Goal: Check status

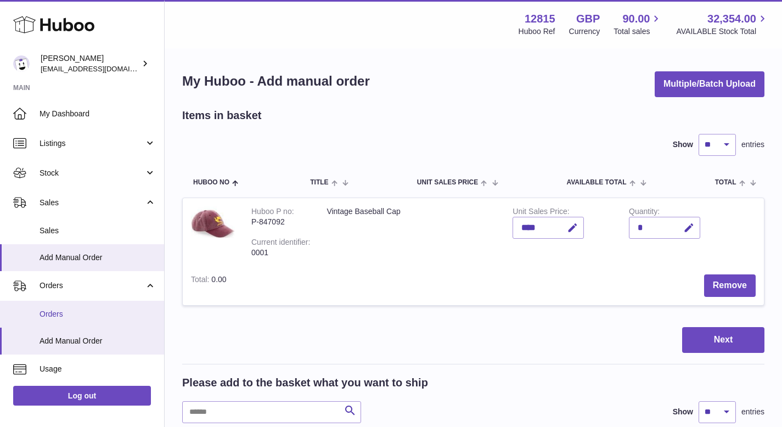
click at [75, 314] on span "Orders" at bounding box center [98, 314] width 116 height 10
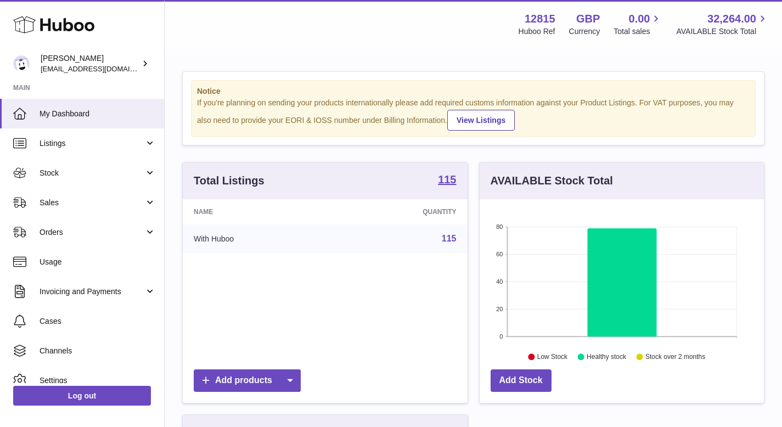
scroll to position [171, 284]
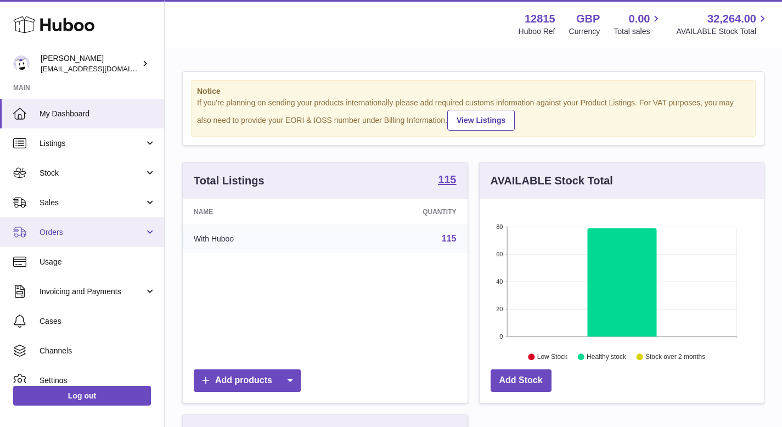
click at [93, 236] on span "Orders" at bounding box center [92, 232] width 105 height 10
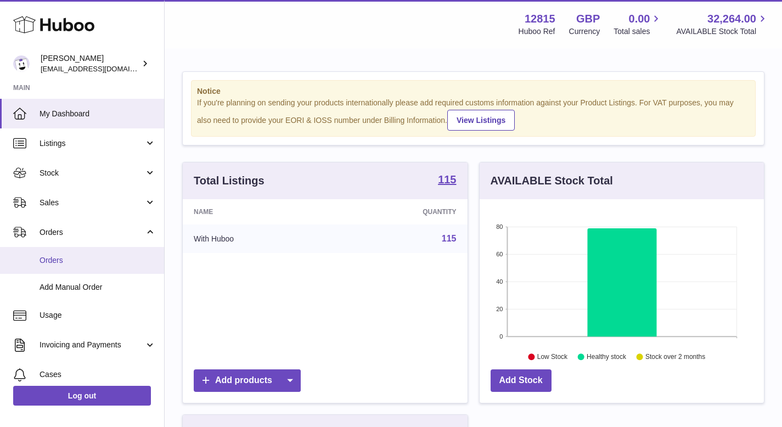
click at [81, 266] on link "Orders" at bounding box center [82, 260] width 164 height 27
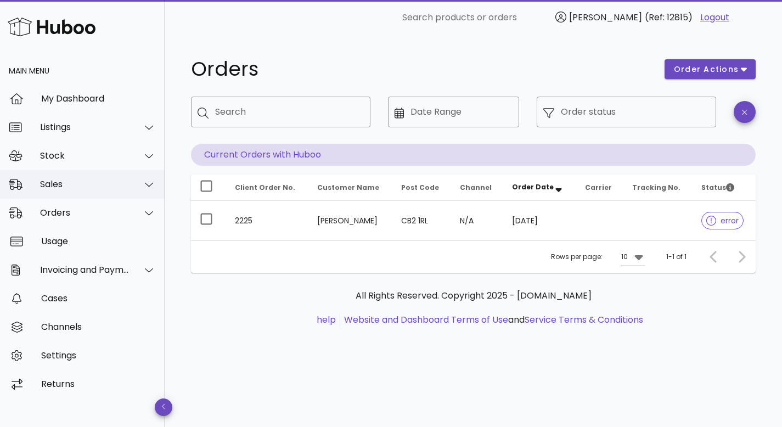
click at [120, 187] on div "Sales" at bounding box center [84, 184] width 89 height 10
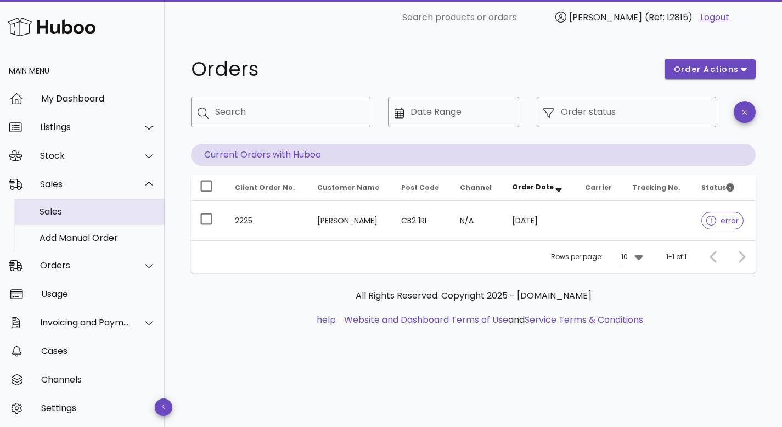
click at [91, 214] on div "Sales" at bounding box center [98, 211] width 116 height 10
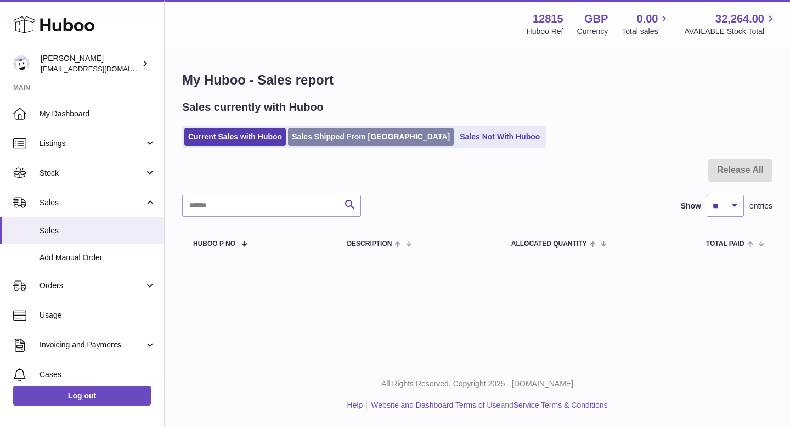
click at [329, 132] on link "Sales Shipped From Huboo" at bounding box center [371, 137] width 166 height 18
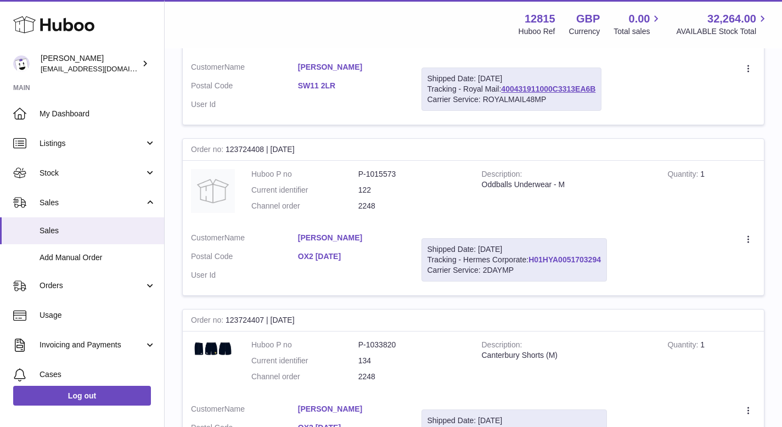
scroll to position [447, 0]
click at [563, 259] on link "H01HYA0051703294" at bounding box center [565, 259] width 72 height 9
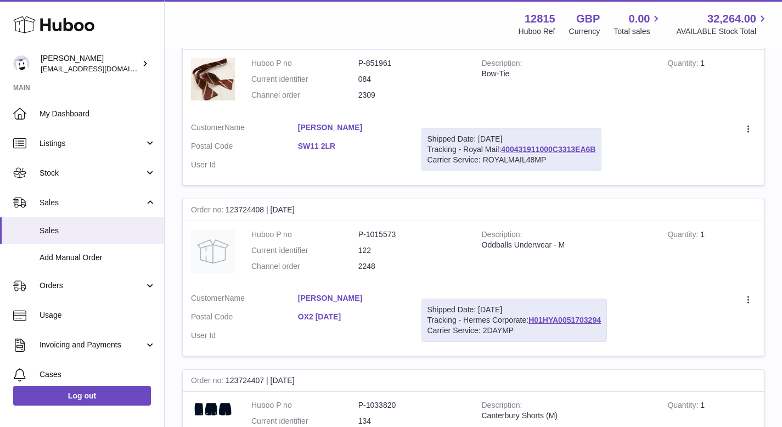
scroll to position [425, 0]
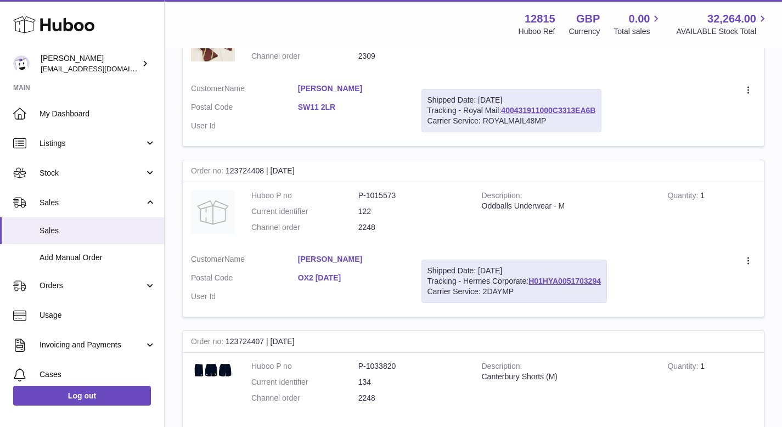
click at [748, 253] on td "Create a ticket Duplicate Order" at bounding box center [689, 281] width 149 height 71
click at [748, 257] on icon at bounding box center [749, 260] width 2 height 7
click at [496, 193] on strong "Description" at bounding box center [502, 197] width 41 height 12
click at [317, 261] on link "Will Laird" at bounding box center [351, 259] width 107 height 10
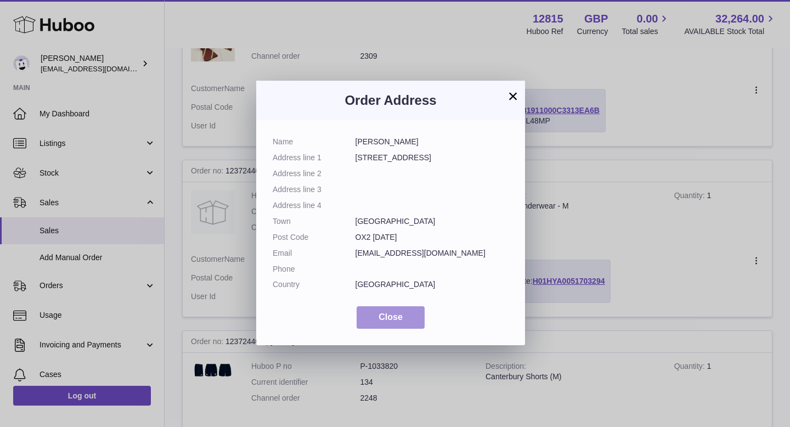
click at [391, 320] on span "Close" at bounding box center [391, 316] width 24 height 9
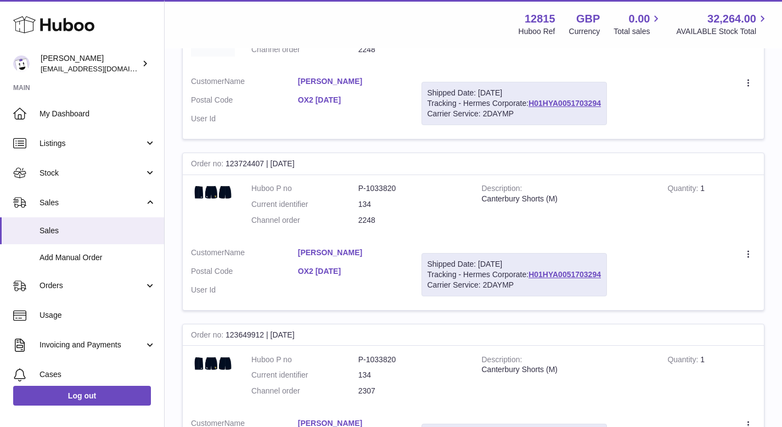
scroll to position [604, 0]
